Goal: Task Accomplishment & Management: Manage account settings

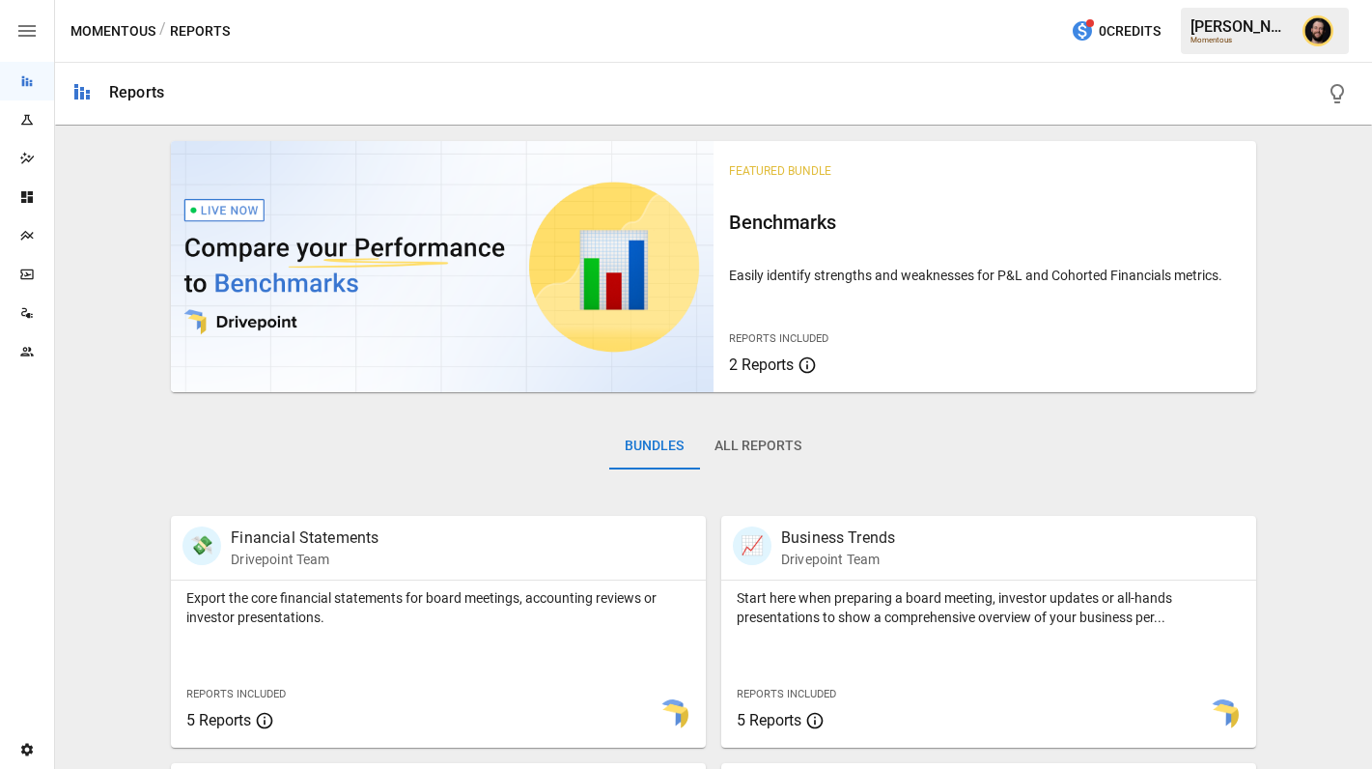
scroll to position [728, 0]
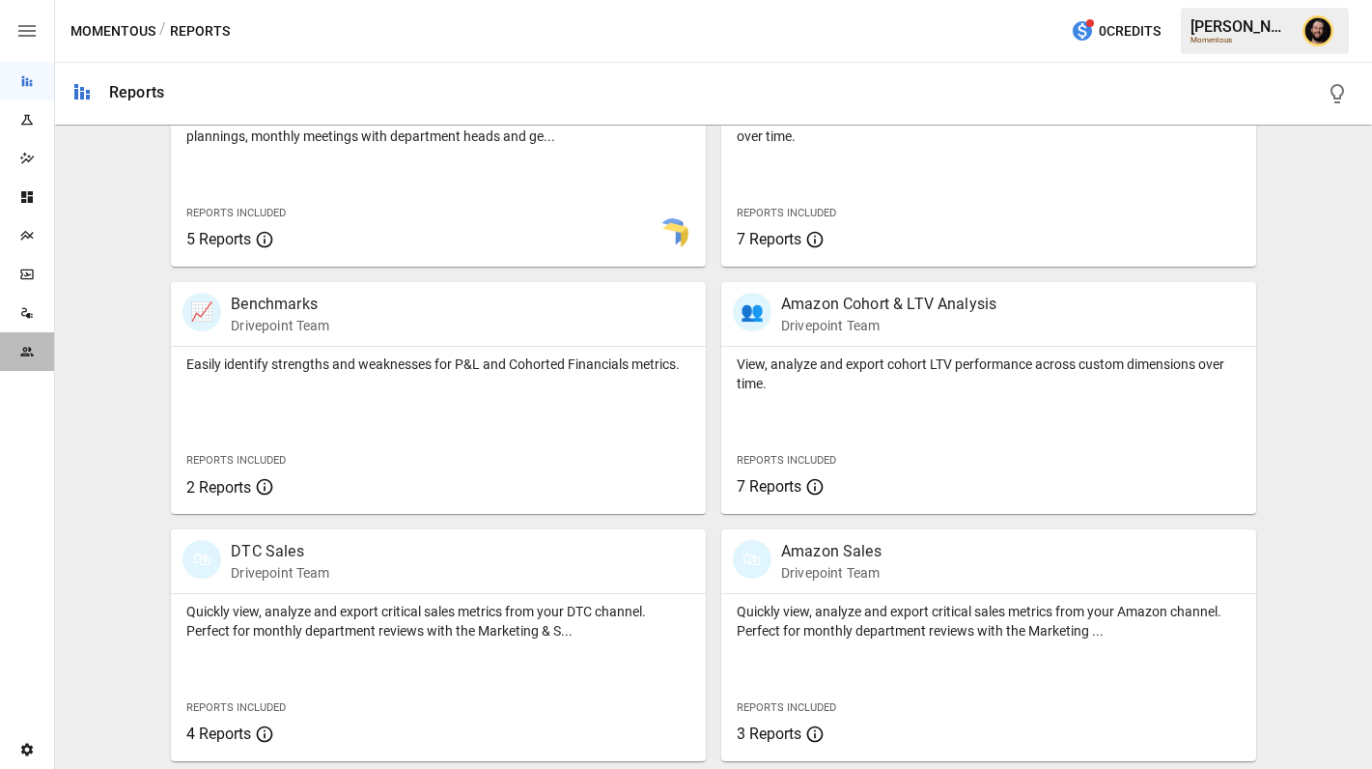
click at [29, 347] on icon "Team" at bounding box center [26, 351] width 13 height 9
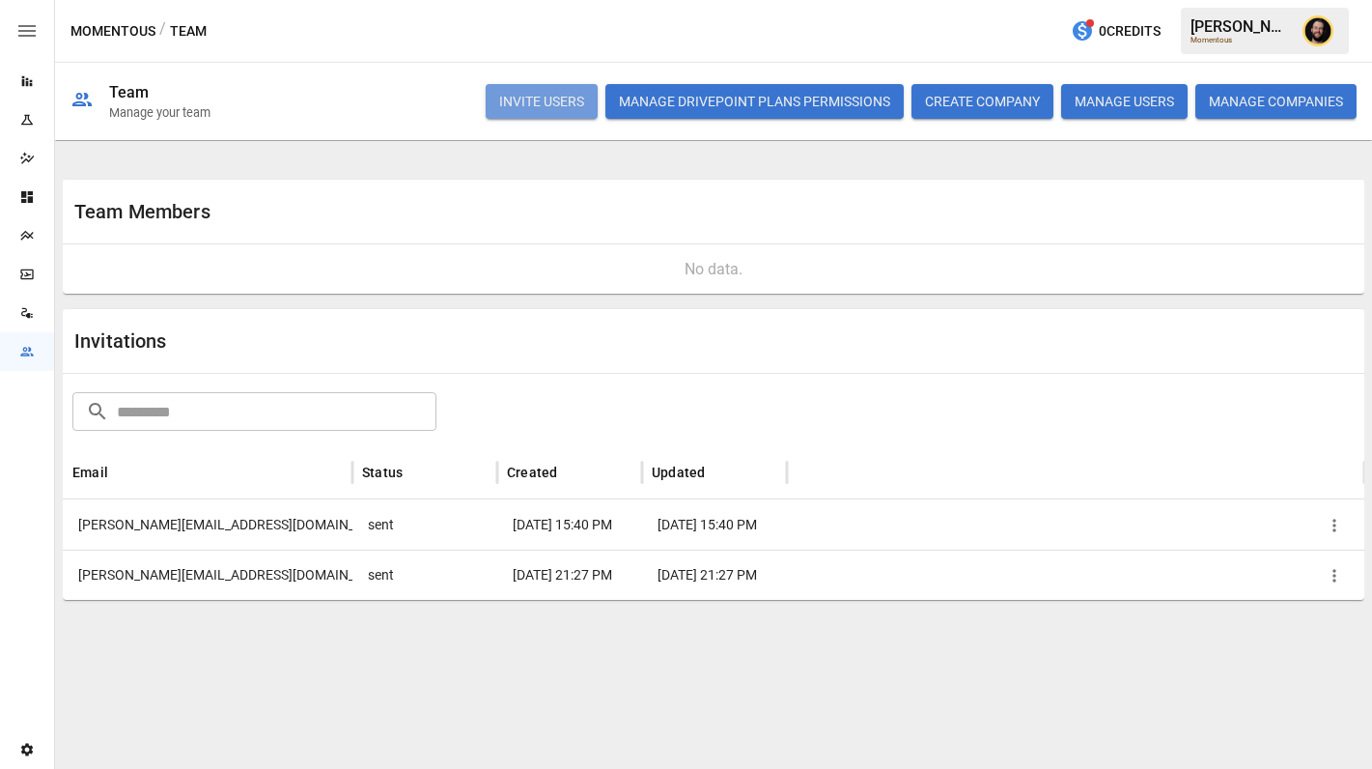
click at [530, 108] on button "INVITE USERS" at bounding box center [542, 101] width 112 height 35
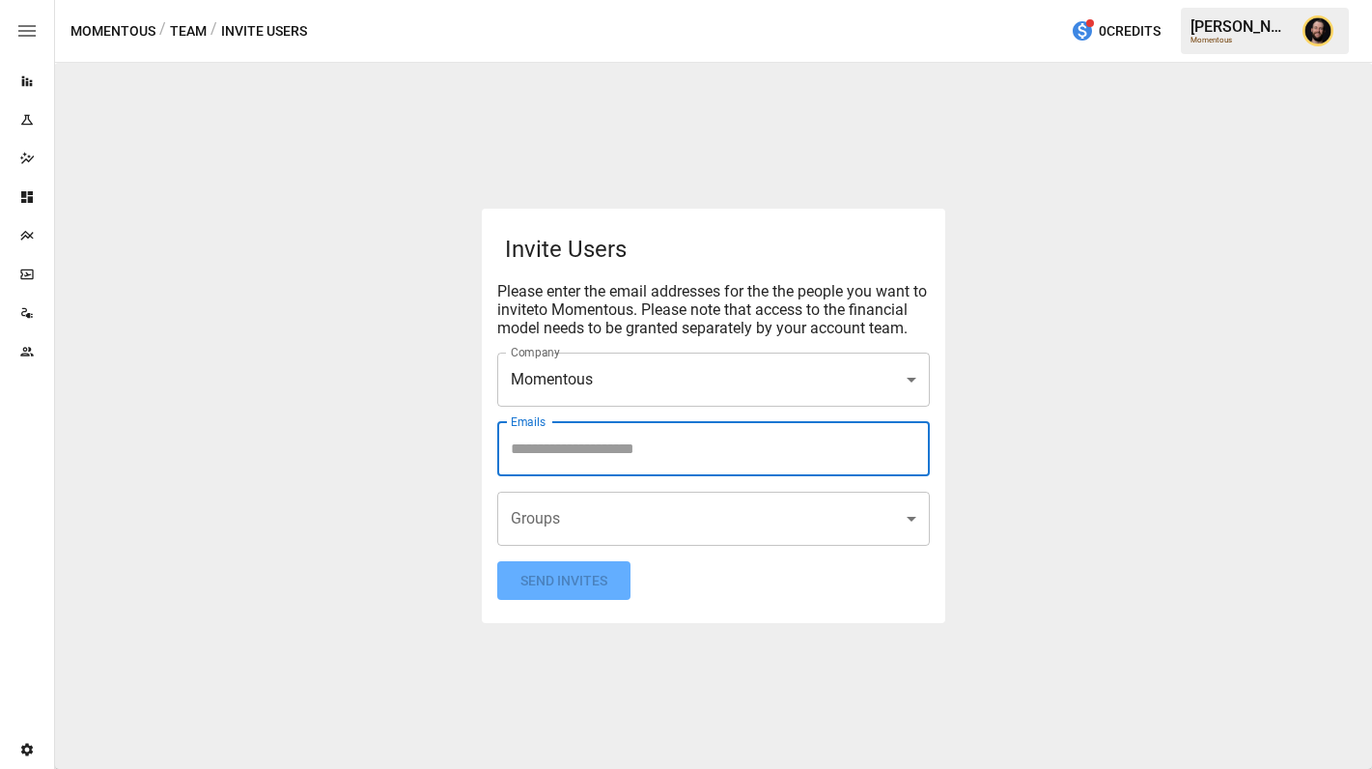
click at [639, 447] on input "Emails" at bounding box center [713, 449] width 415 height 37
click at [605, 0] on body "**********" at bounding box center [686, 0] width 1372 height 0
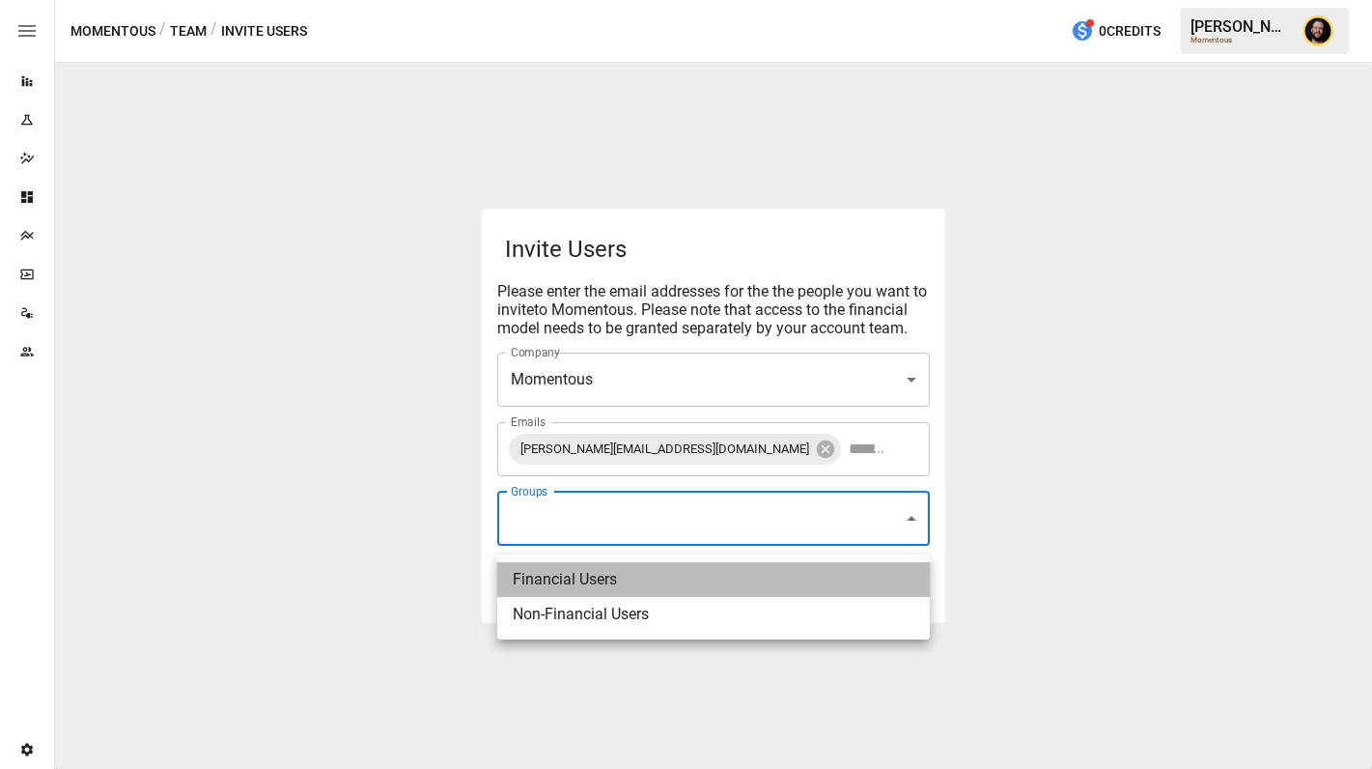
click at [591, 569] on li "Financial Users" at bounding box center [713, 579] width 433 height 35
type input "**********"
click at [579, 595] on li "Financial Users" at bounding box center [713, 579] width 433 height 35
click at [576, 589] on li "Financial Users" at bounding box center [713, 579] width 433 height 35
type input "**********"
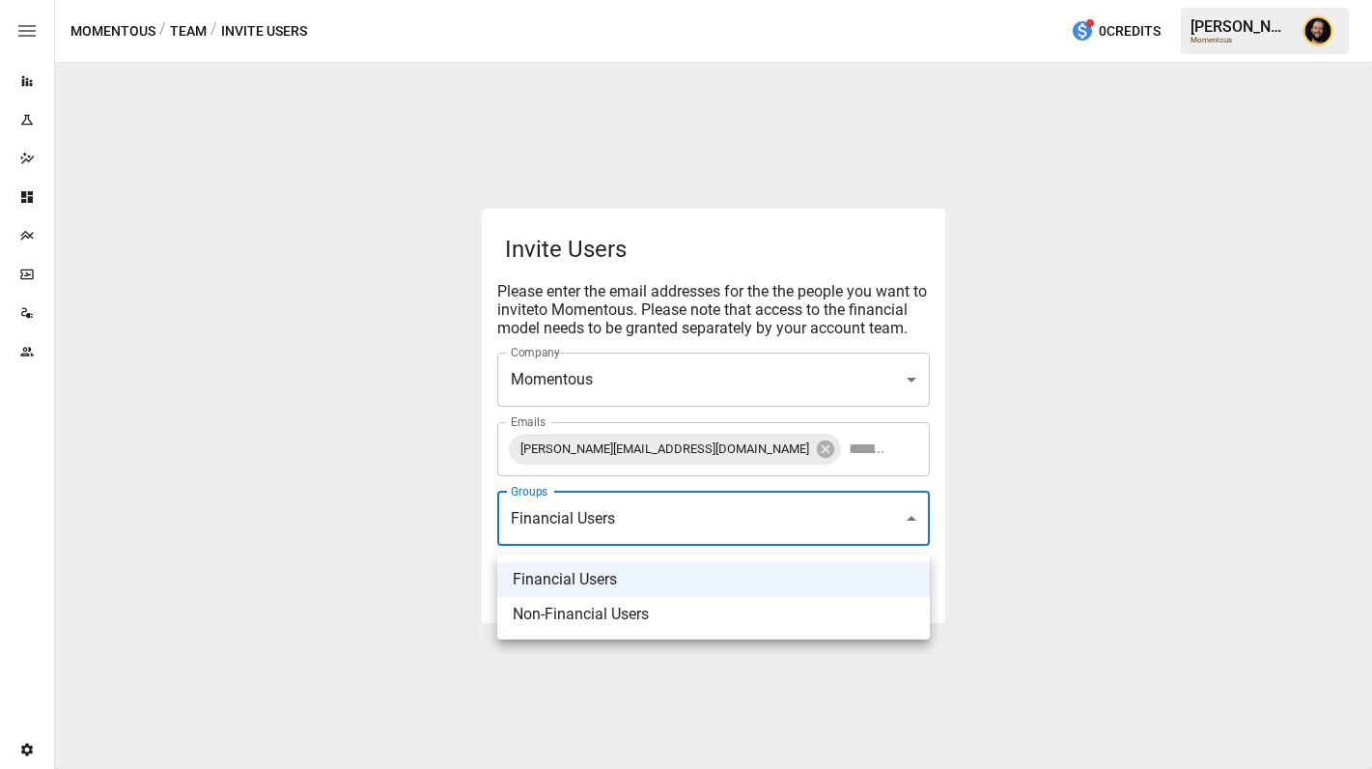
click at [408, 544] on div at bounding box center [686, 384] width 1372 height 769
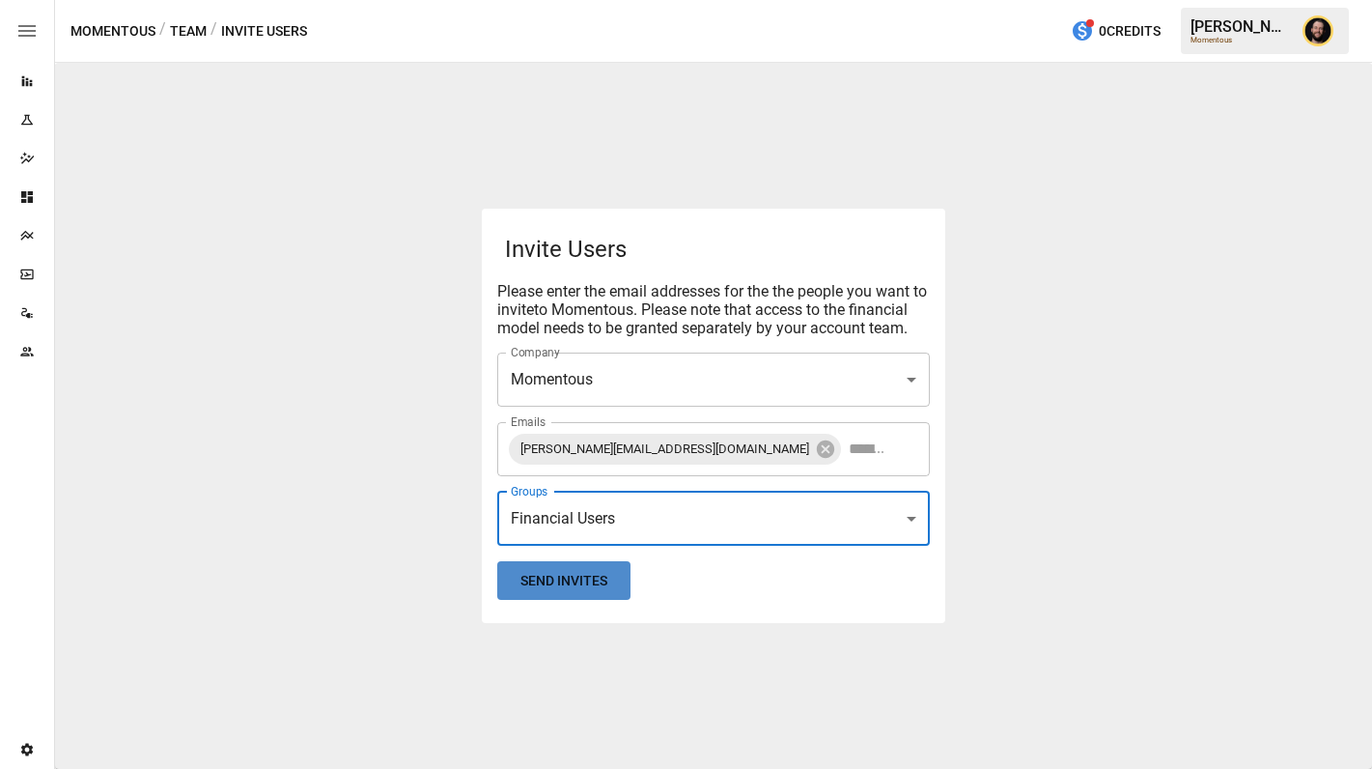
click at [551, 587] on button "Send Invites" at bounding box center [563, 581] width 133 height 40
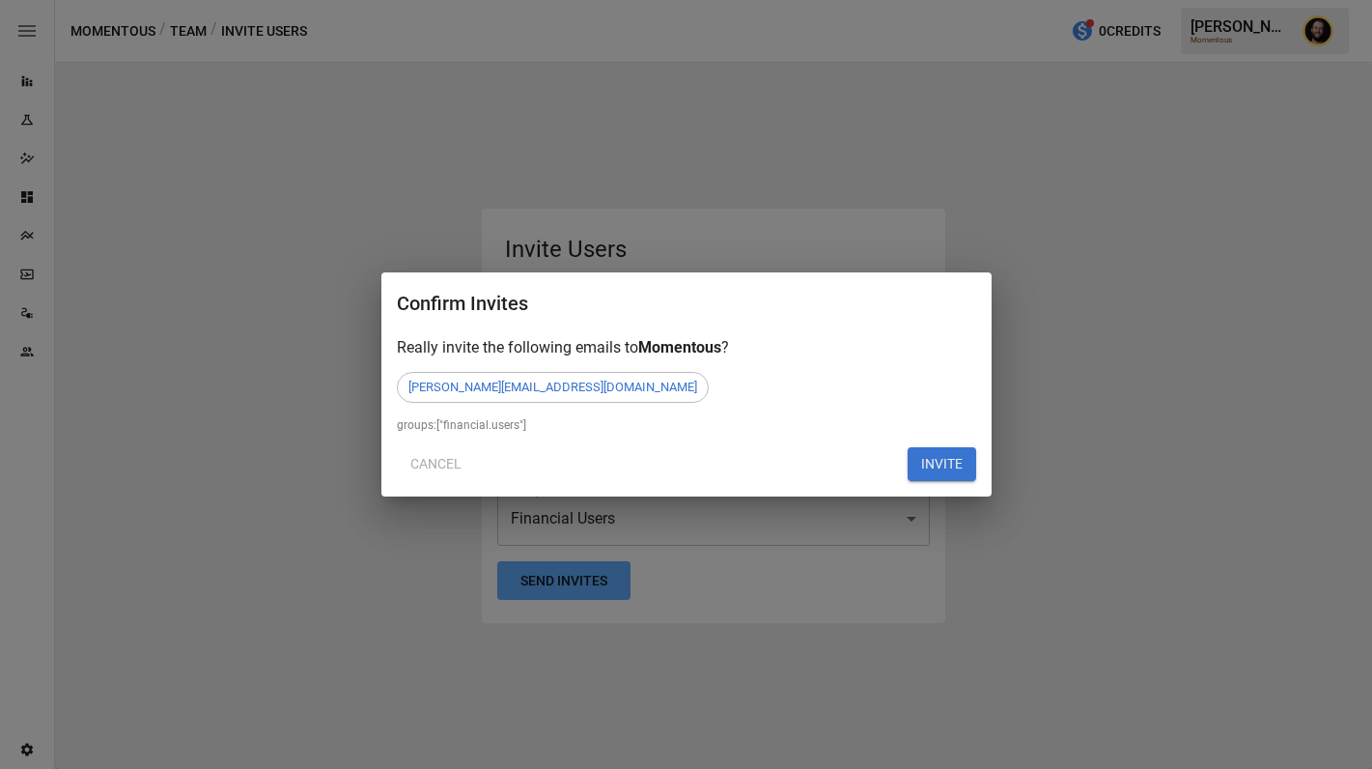
click at [956, 463] on button "INVITE" at bounding box center [942, 464] width 69 height 35
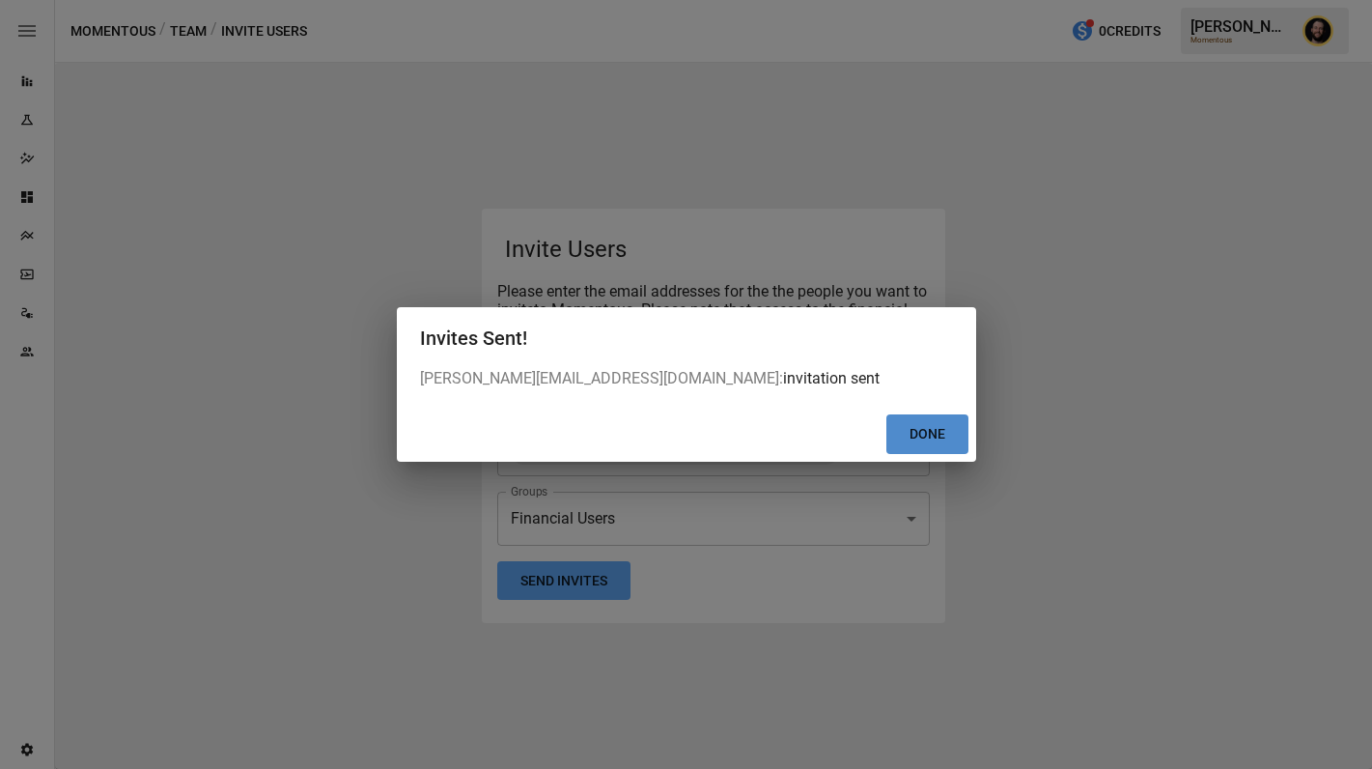
click at [930, 420] on button "Done" at bounding box center [927, 434] width 82 height 40
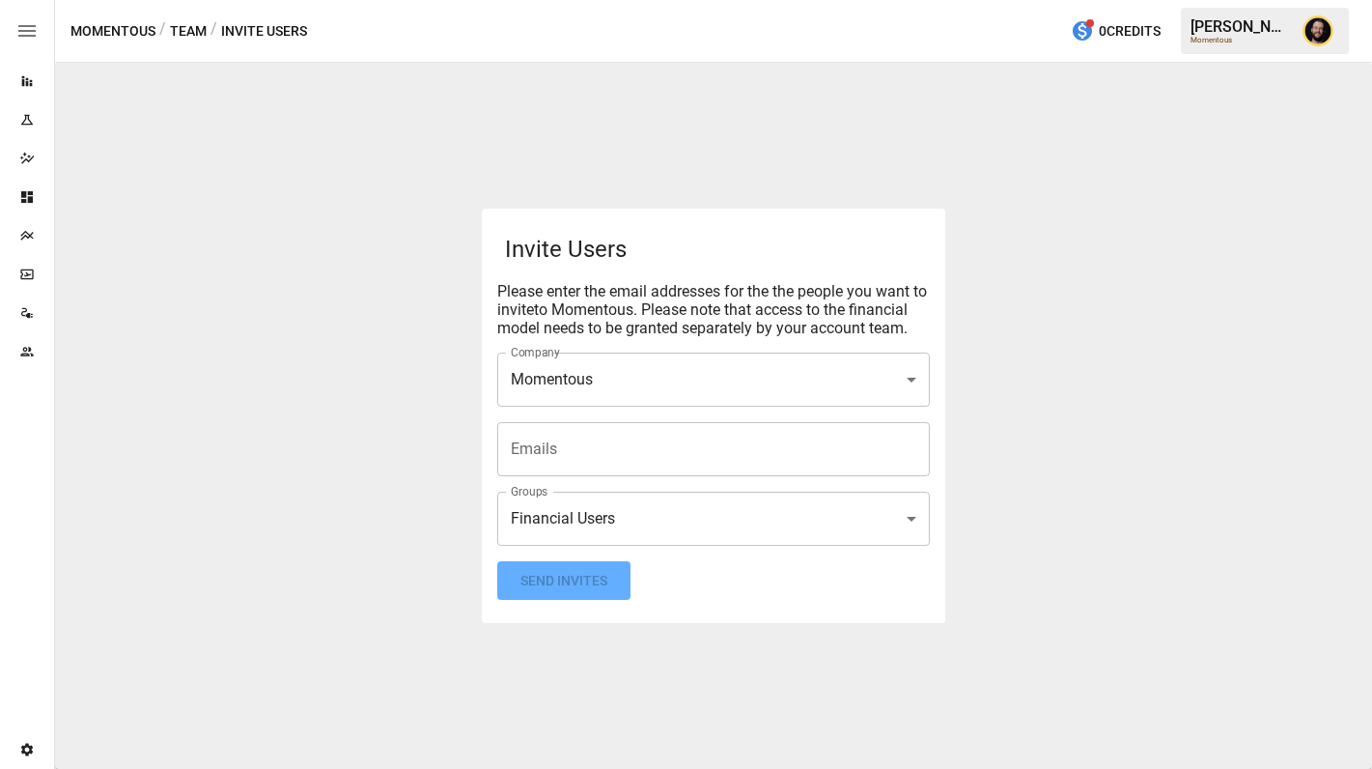
click at [17, 352] on div "Team" at bounding box center [27, 351] width 54 height 15
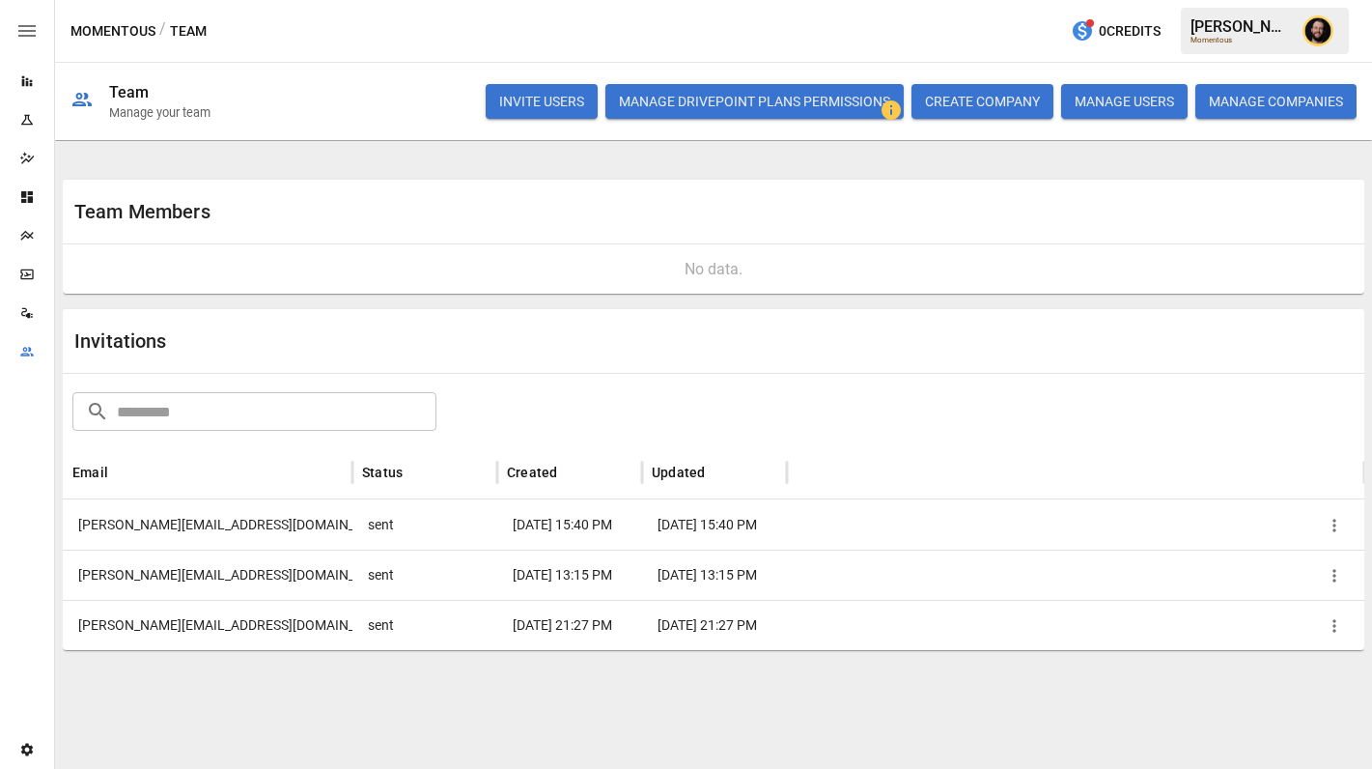
click at [32, 344] on icon "Team" at bounding box center [26, 351] width 15 height 15
click at [25, 80] on icon "Reports" at bounding box center [26, 80] width 15 height 15
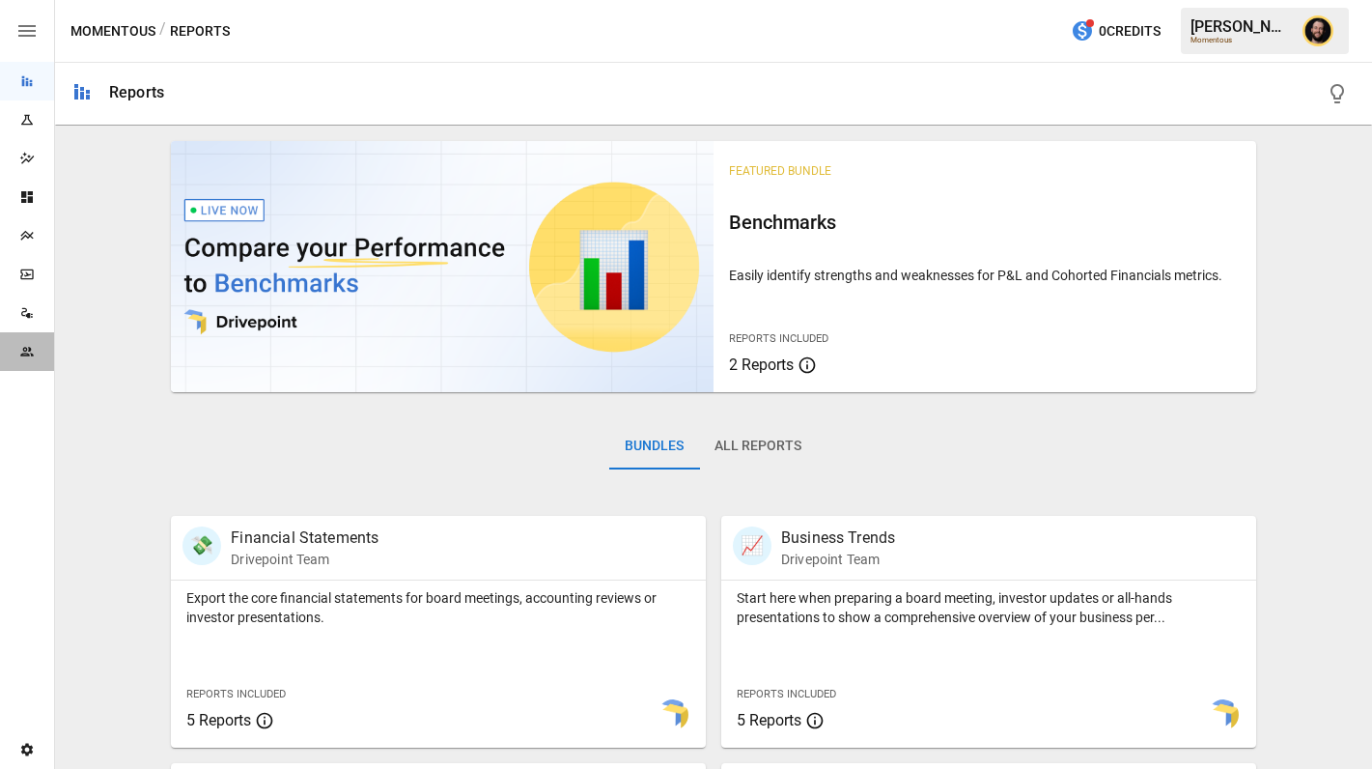
click at [30, 362] on div "Team" at bounding box center [27, 351] width 54 height 39
